Goal: Transaction & Acquisition: Purchase product/service

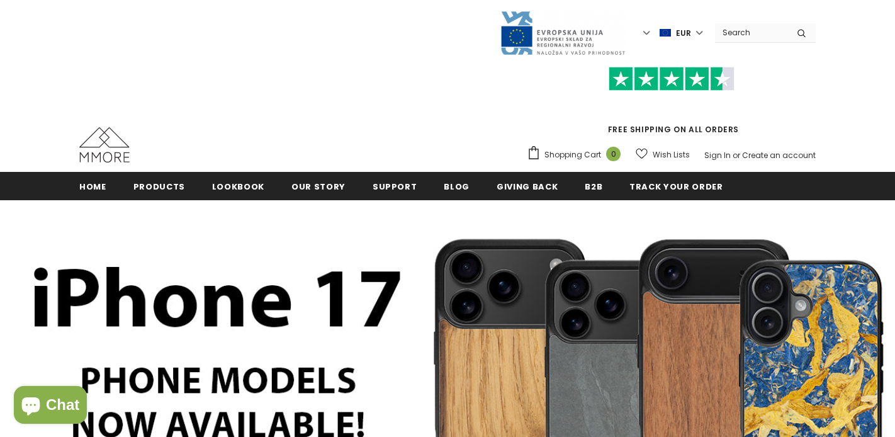
click at [157, 185] on span "Products" at bounding box center [159, 187] width 52 height 12
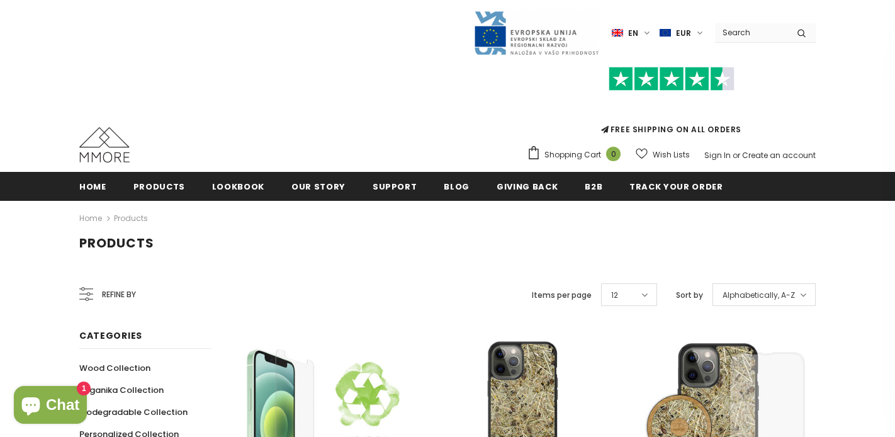
click at [33, 268] on div "Products" at bounding box center [447, 254] width 895 height 38
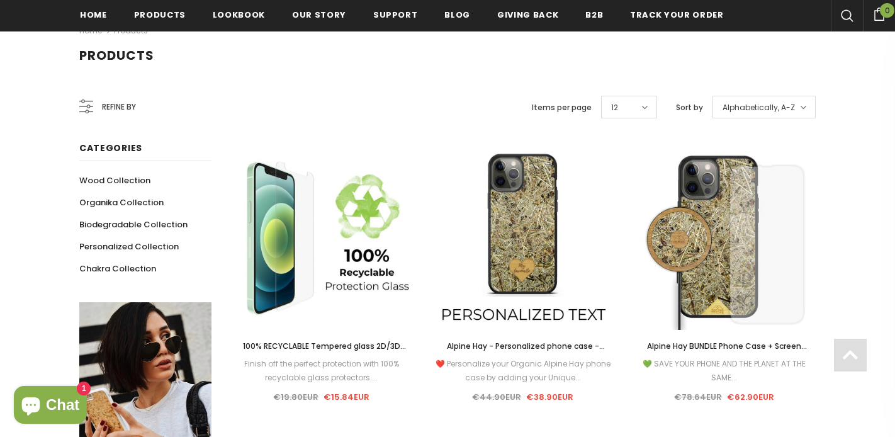
scroll to position [194, 0]
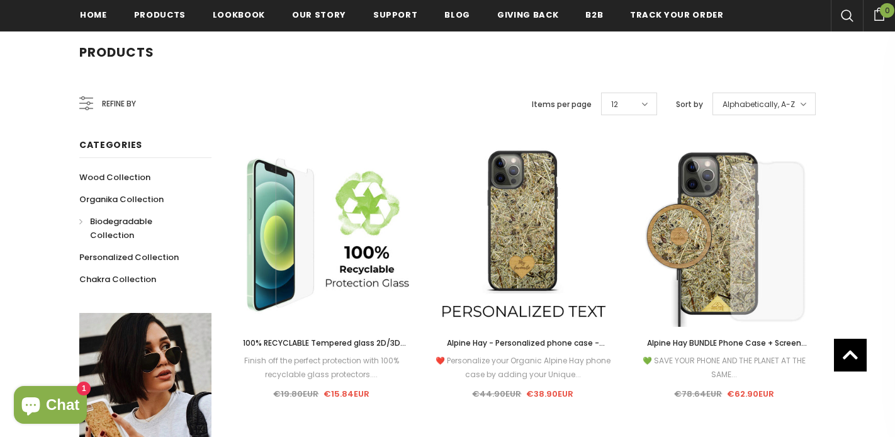
click at [103, 223] on span "Biodegradable Collection" at bounding box center [121, 228] width 62 height 26
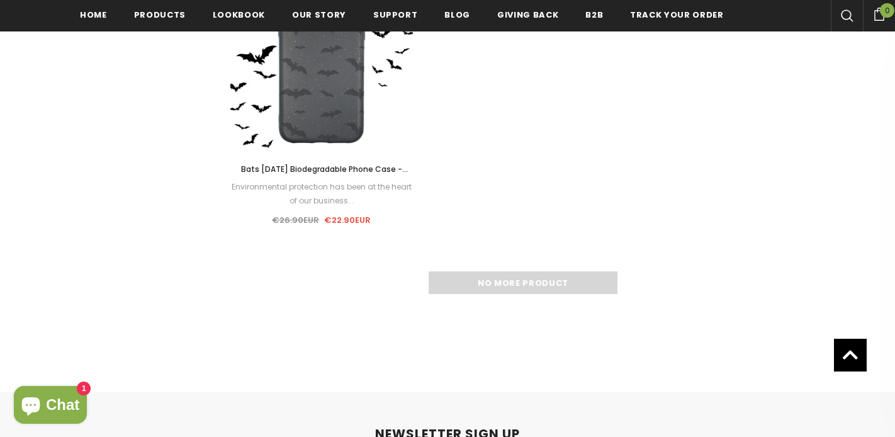
scroll to position [1878, 0]
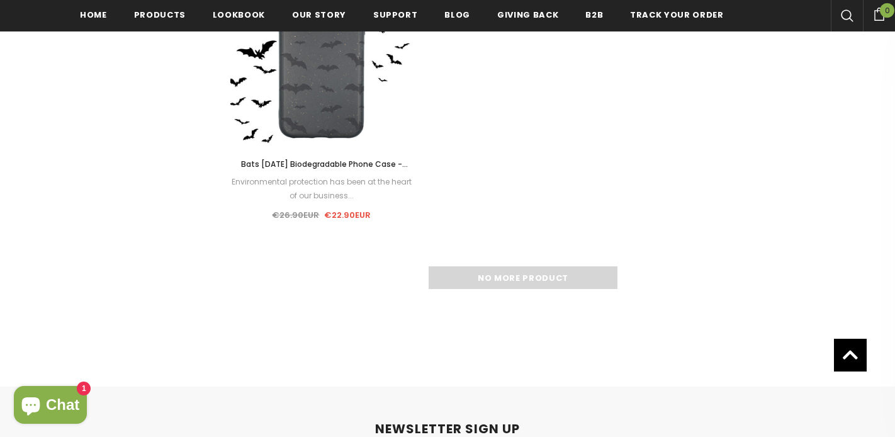
click at [451, 278] on div "No more product" at bounding box center [523, 277] width 586 height 23
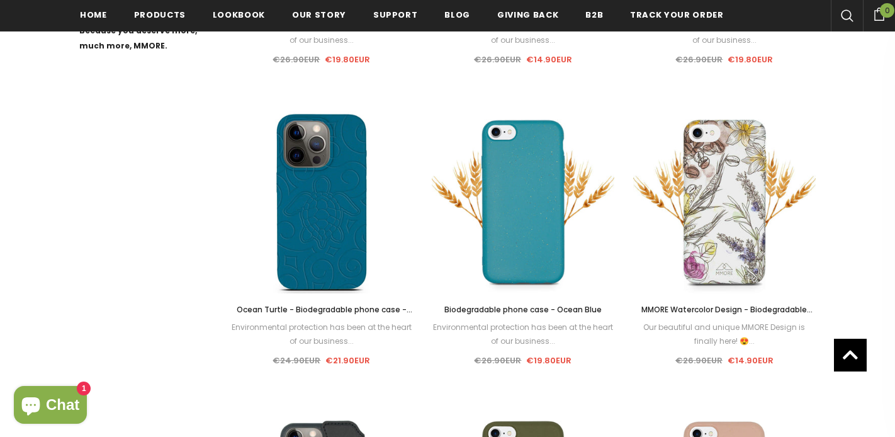
scroll to position [814, 0]
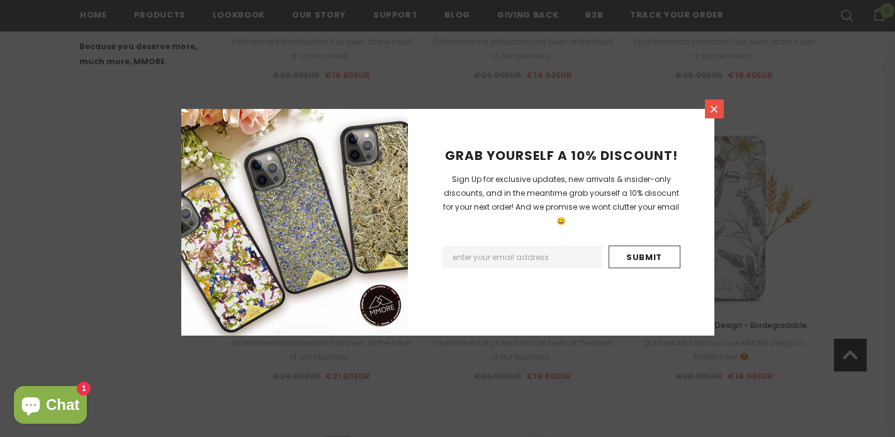
click at [715, 107] on icon at bounding box center [714, 109] width 7 height 7
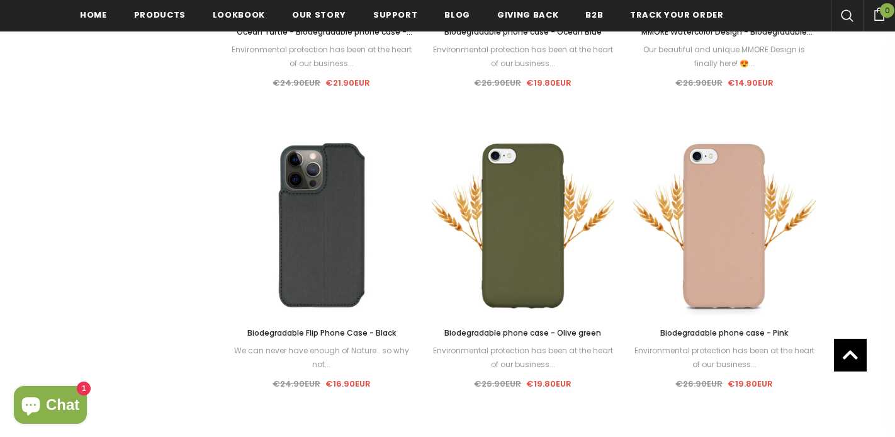
scroll to position [1104, 0]
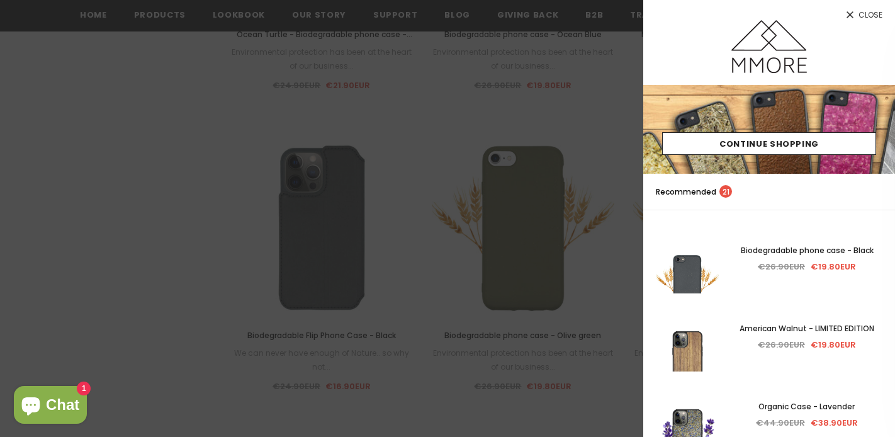
click at [859, 15] on span "Close" at bounding box center [871, 15] width 24 height 8
click at [414, 193] on div at bounding box center [447, 218] width 895 height 437
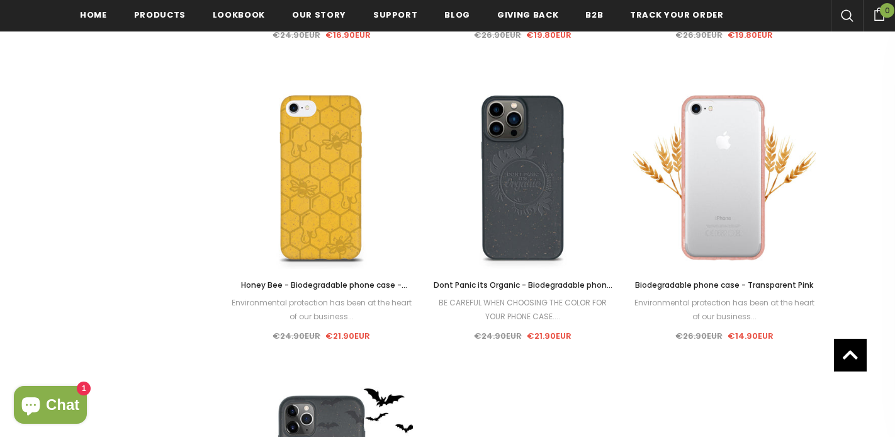
scroll to position [1431, 0]
